Goal: Entertainment & Leisure: Browse casually

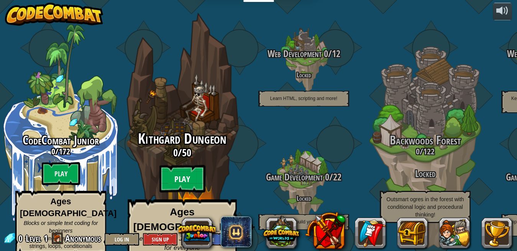
click at [179, 168] on btn "Play" at bounding box center [182, 179] width 46 height 28
